Goal: Information Seeking & Learning: Learn about a topic

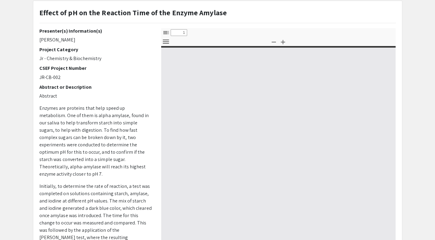
select select "custom"
type input "0"
select select "custom"
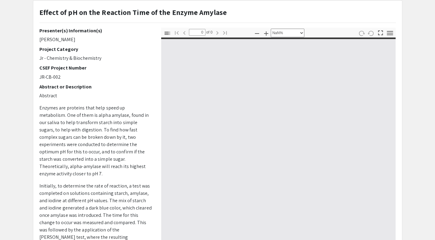
type input "1"
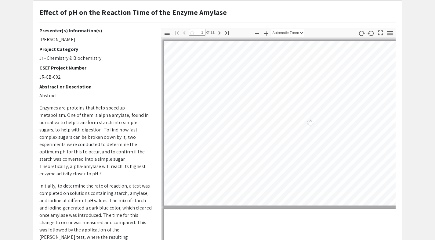
select select "auto"
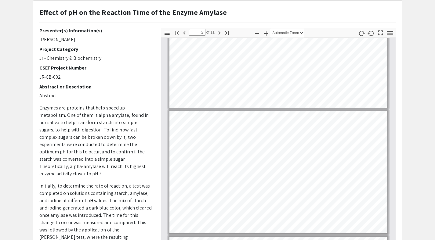
scroll to position [56, 0]
type input "1"
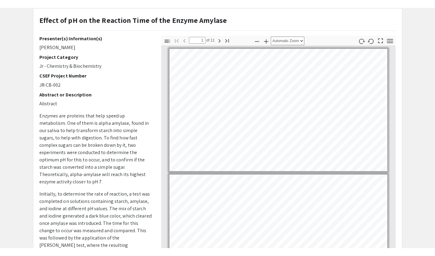
scroll to position [0, 0]
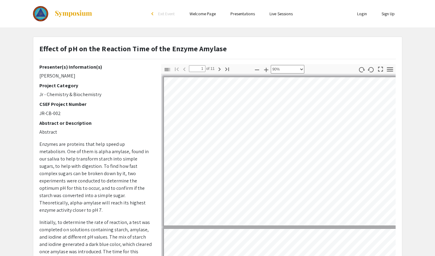
select select "1.5"
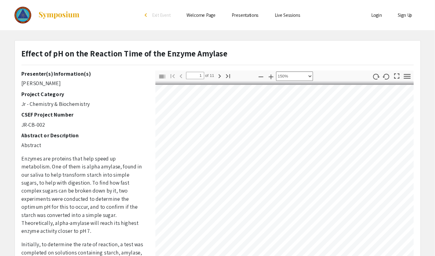
scroll to position [0, 12]
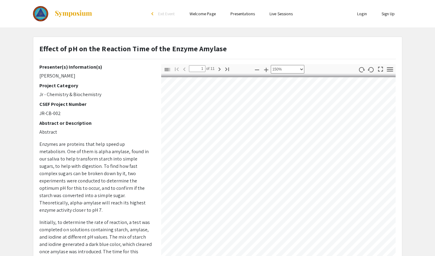
drag, startPoint x: 415, startPoint y: 0, endPoint x: 310, endPoint y: 46, distance: 114.7
click at [310, 46] on div "Effect of pH on the Reaction Time of the Enzyme Amylase" at bounding box center [218, 53] width 366 height 21
click at [424, 41] on app-presentation "Effect of pH on the Reaction Time of the Enzyme Amylase Presenter(s) Informatio…" at bounding box center [217, 191] width 435 height 309
